Goal: Find specific page/section: Find specific page/section

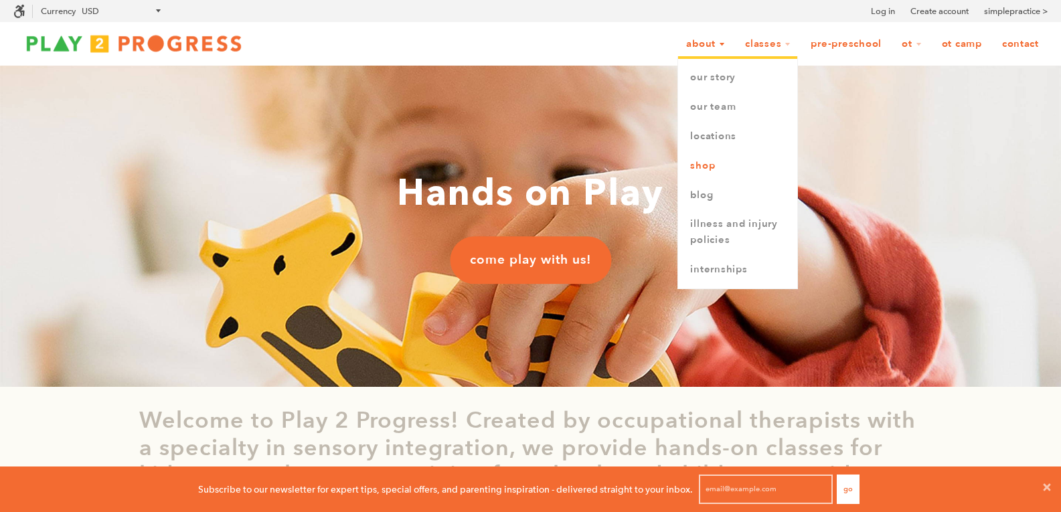
click at [717, 162] on link "Shop" at bounding box center [737, 165] width 119 height 29
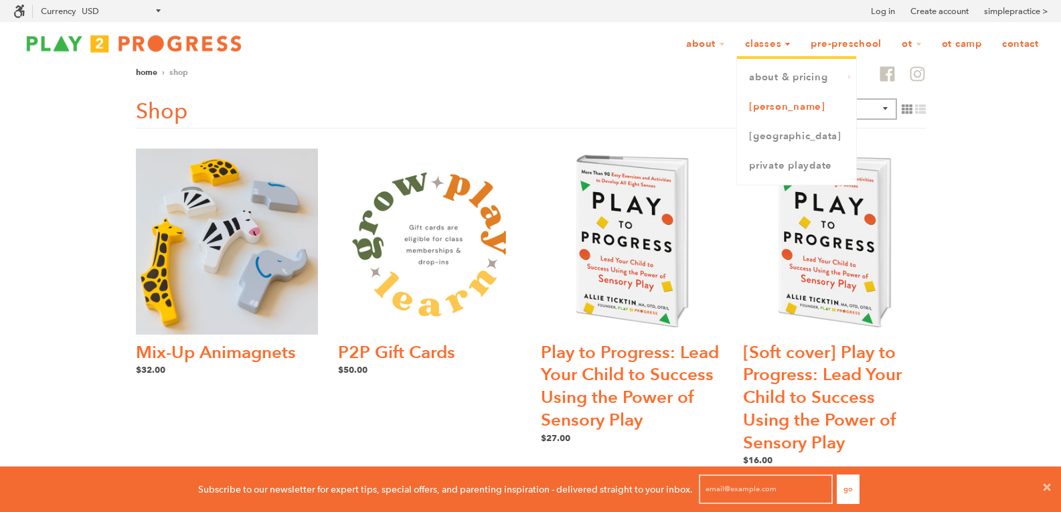
click at [777, 100] on link "[PERSON_NAME]" at bounding box center [796, 106] width 119 height 29
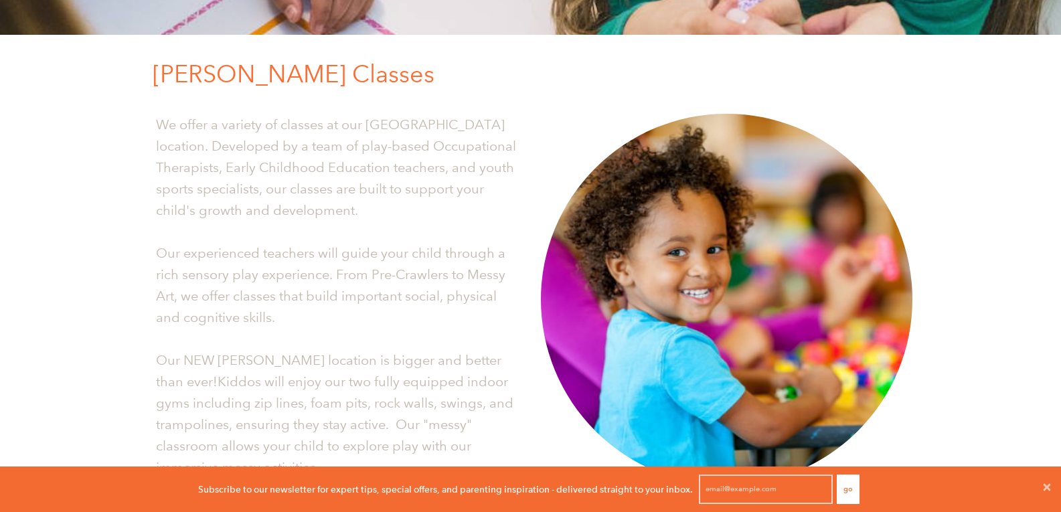
scroll to position [669, 0]
